Goal: Check status

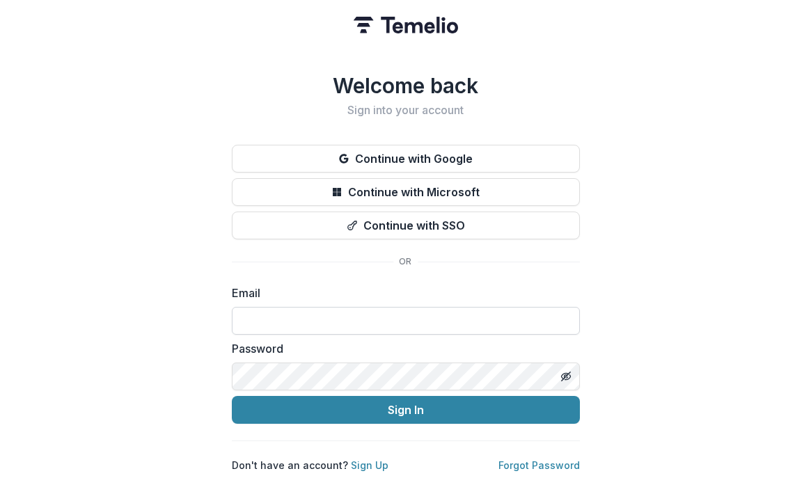
click at [283, 324] on input at bounding box center [406, 321] width 348 height 28
type input "**********"
click at [171, 372] on div "**********" at bounding box center [405, 250] width 811 height 501
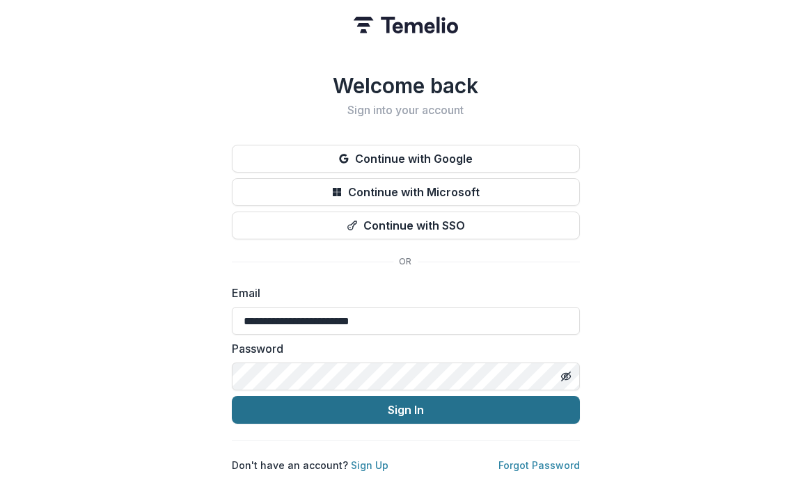
click at [370, 405] on button "Sign In" at bounding box center [406, 410] width 348 height 28
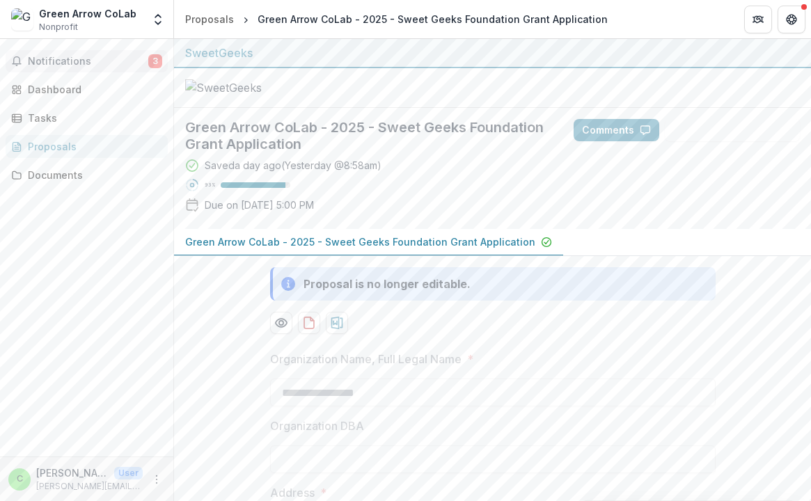
click at [66, 58] on span "Notifications" at bounding box center [88, 62] width 120 height 12
click at [523, 218] on div "Saved a day ago ( [DATE] @ 8:58am ) 93 % Due on [DATE] 5:00 PM" at bounding box center [368, 188] width 366 height 60
click at [71, 64] on span "Notifications" at bounding box center [88, 62] width 120 height 12
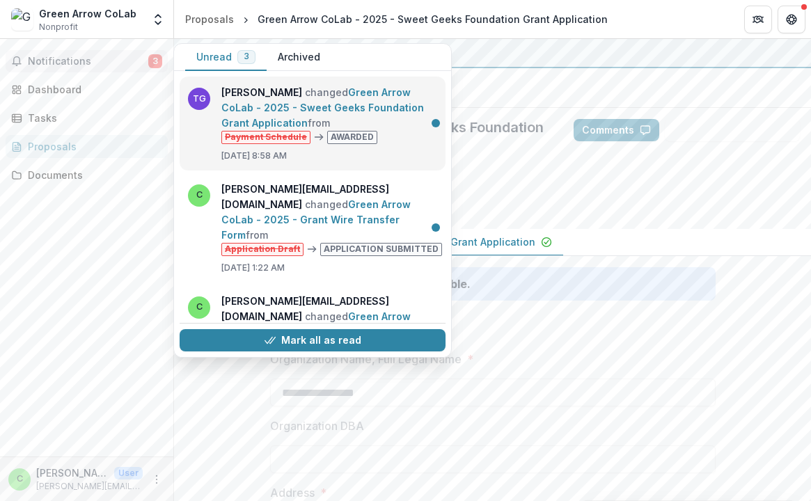
click at [293, 129] on link "Green Arrow CoLab - 2025 - Sweet Geeks Foundation Grant Application" at bounding box center [322, 107] width 203 height 42
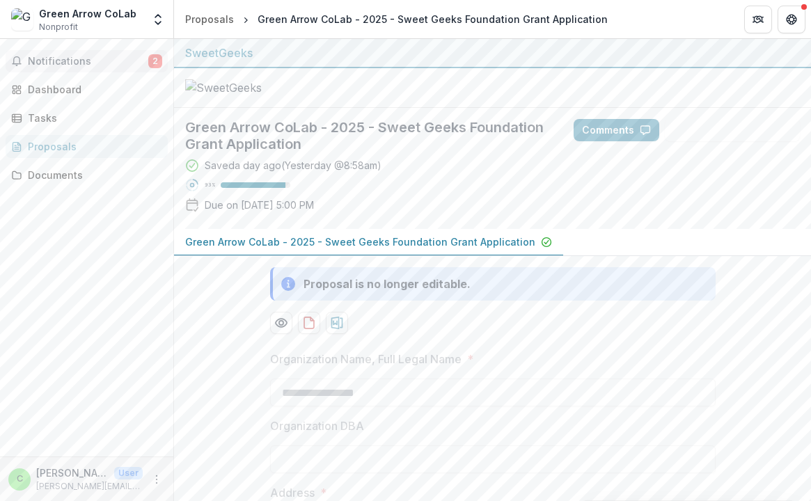
click at [118, 61] on span "Notifications" at bounding box center [88, 62] width 120 height 12
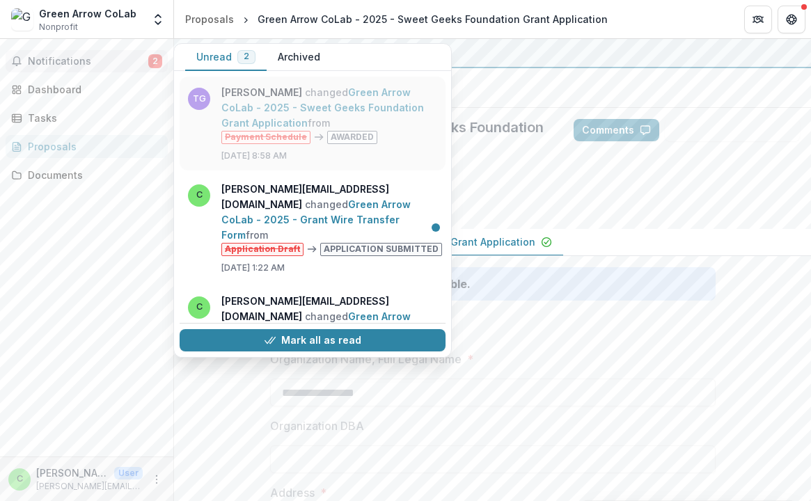
click at [355, 100] on link "Green Arrow CoLab - 2025 - Sweet Geeks Foundation Grant Application" at bounding box center [322, 107] width 203 height 42
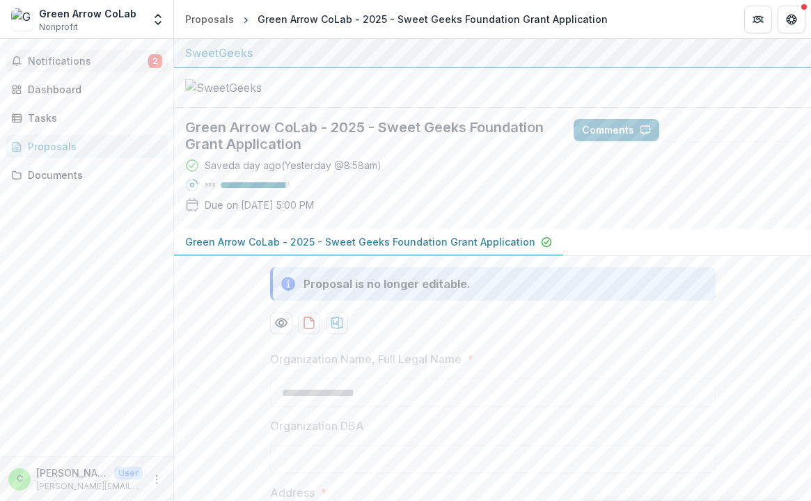
click at [65, 60] on span "Notifications" at bounding box center [88, 62] width 120 height 12
